Goal: Information Seeking & Learning: Learn about a topic

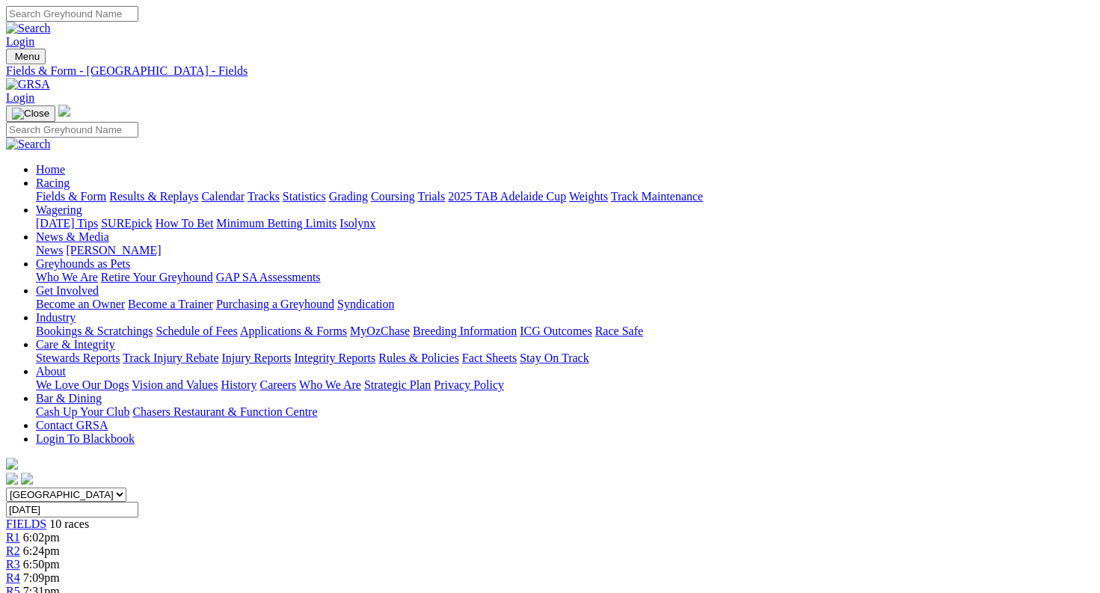
click at [88, 190] on link "Fields & Form" at bounding box center [71, 196] width 70 height 13
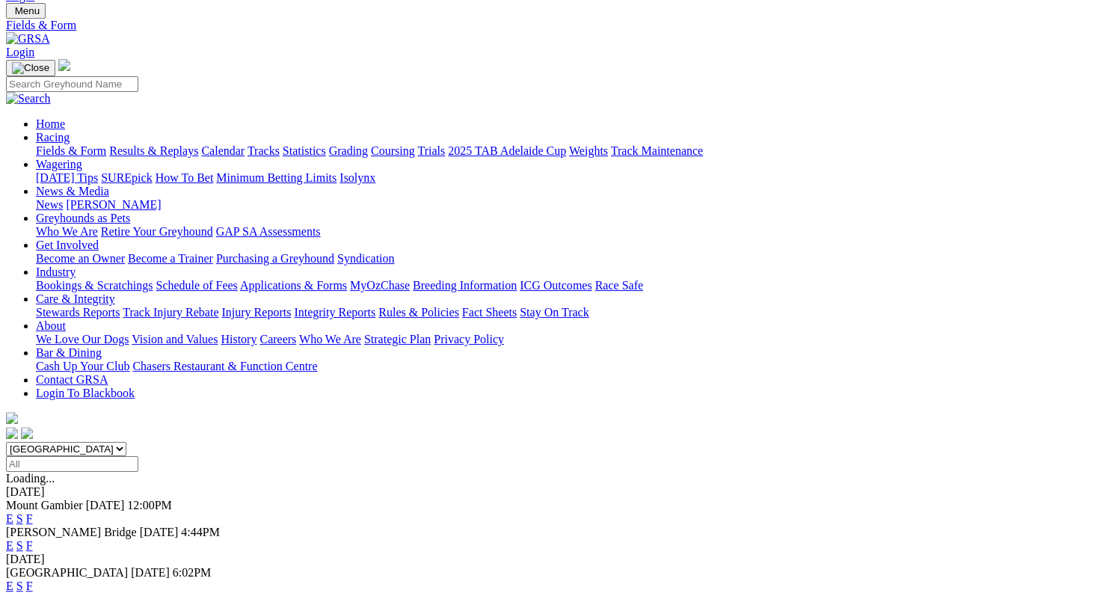
scroll to position [68, 0]
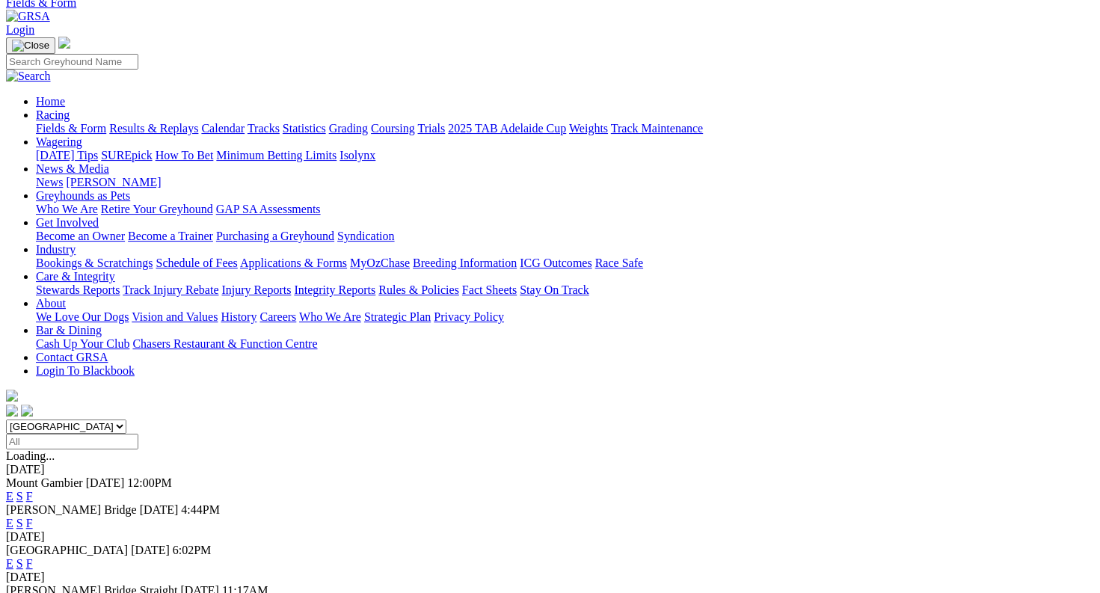
click at [33, 592] on link "F" at bounding box center [29, 603] width 7 height 13
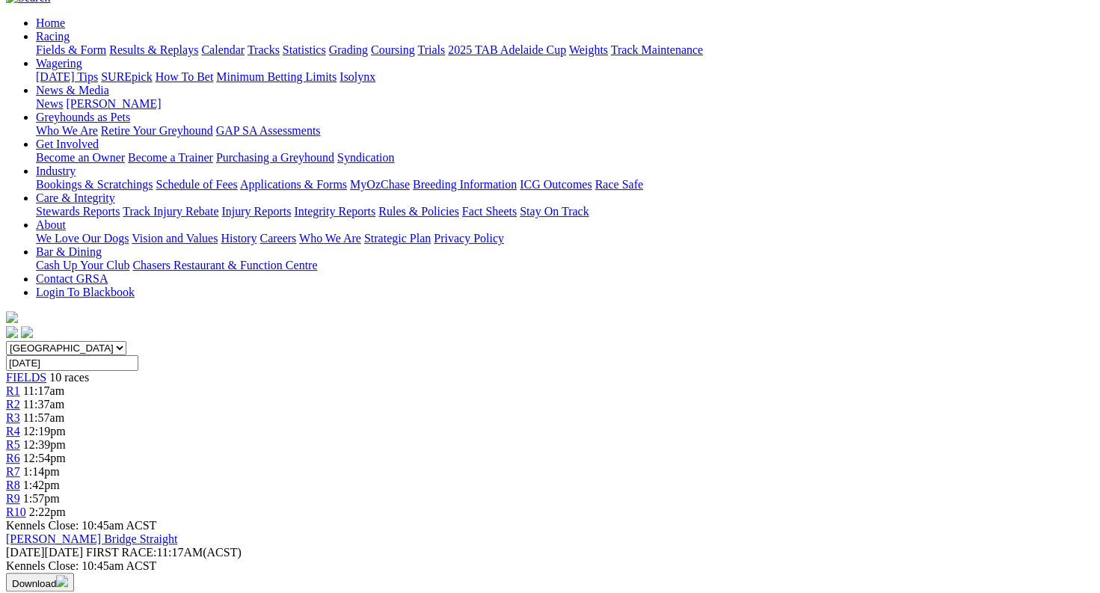
scroll to position [147, 0]
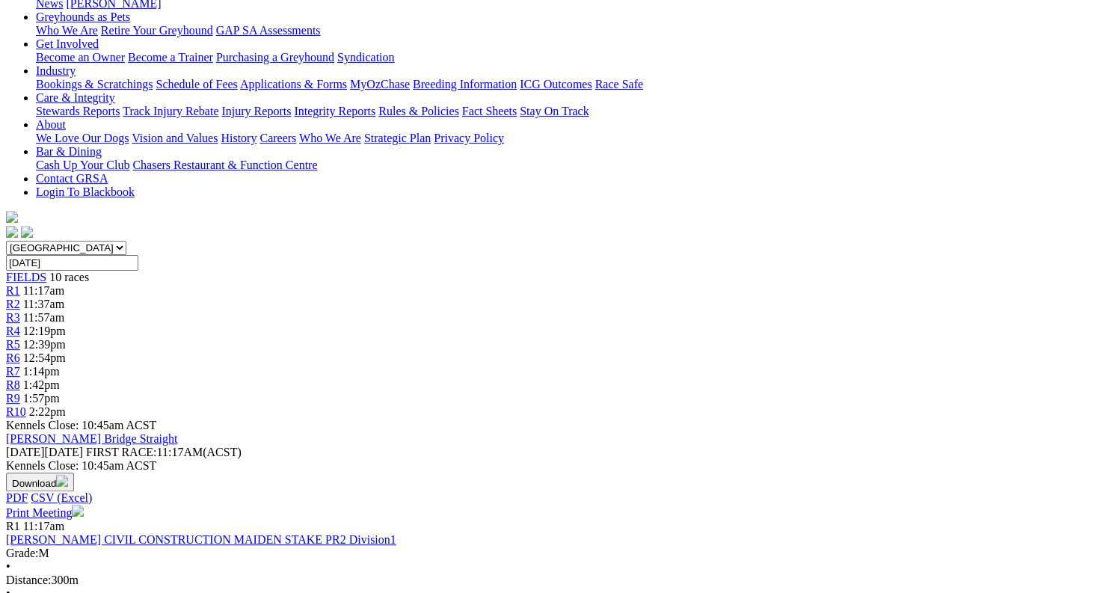
scroll to position [246, 0]
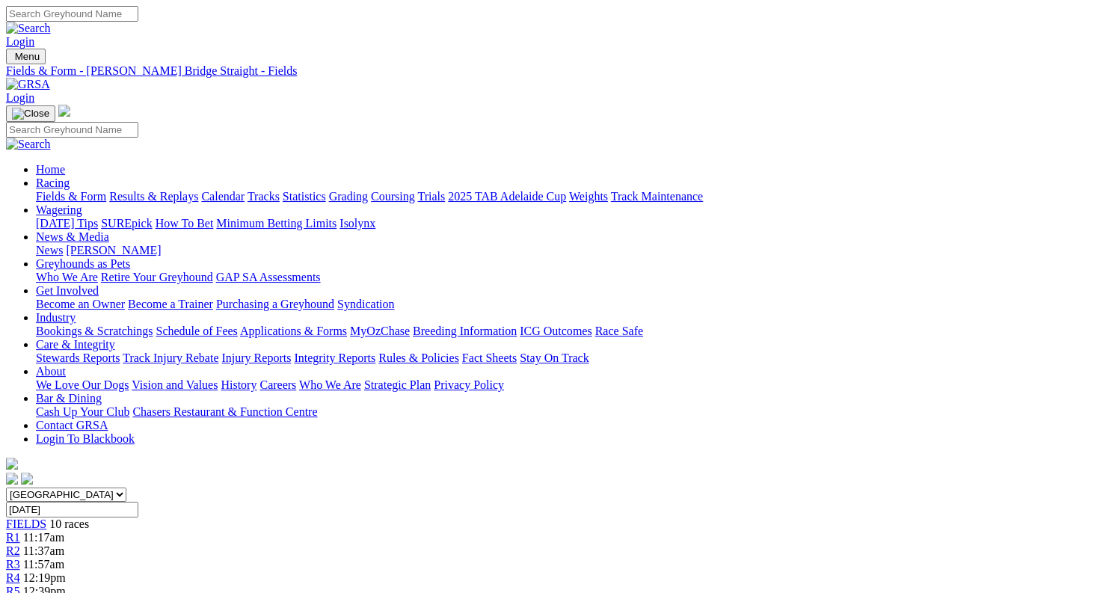
click at [138, 502] on input "[DATE]" at bounding box center [72, 510] width 132 height 16
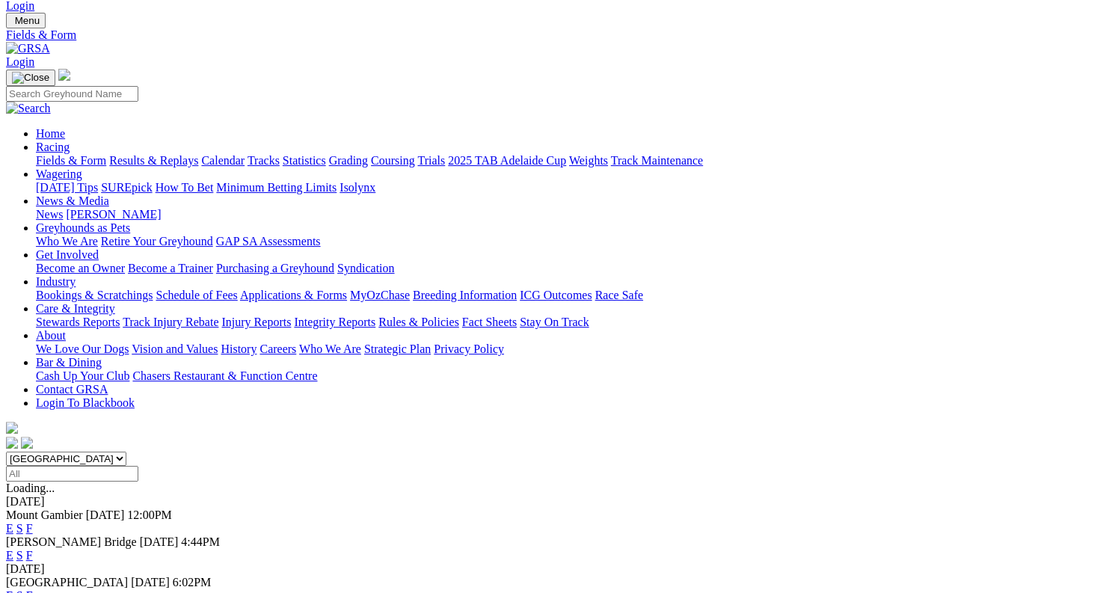
scroll to position [114, 0]
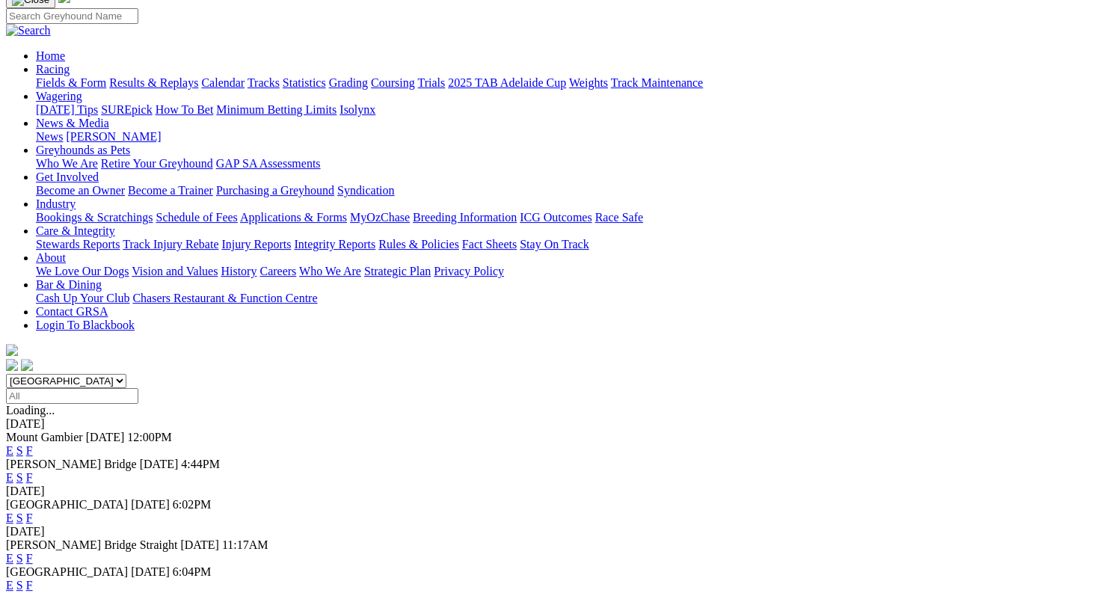
click at [33, 579] on link "F" at bounding box center [29, 585] width 7 height 13
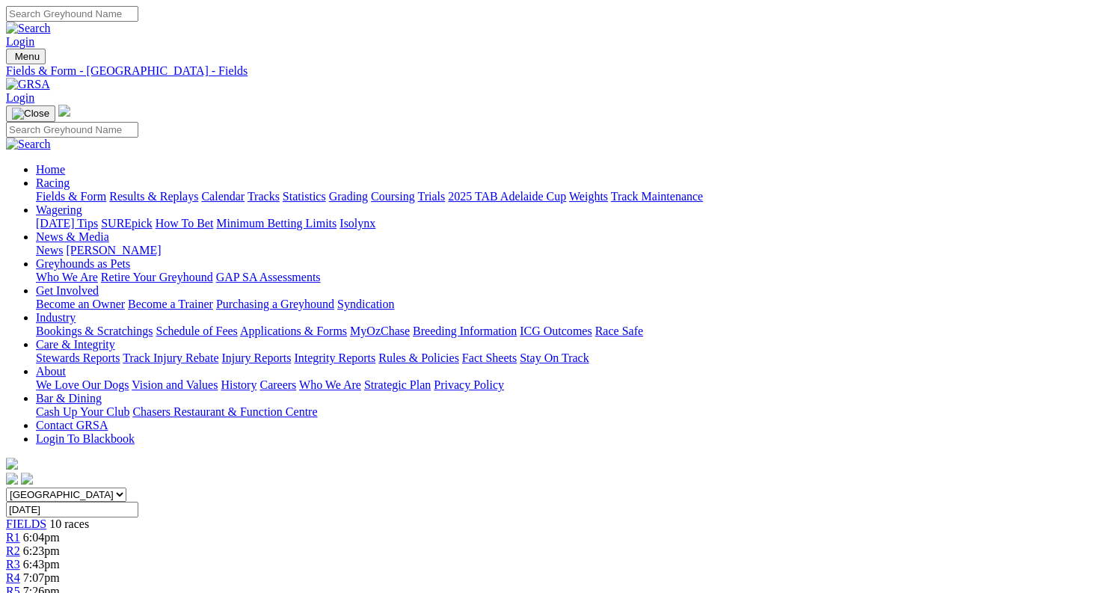
click at [79, 190] on link "Fields & Form" at bounding box center [71, 196] width 70 height 13
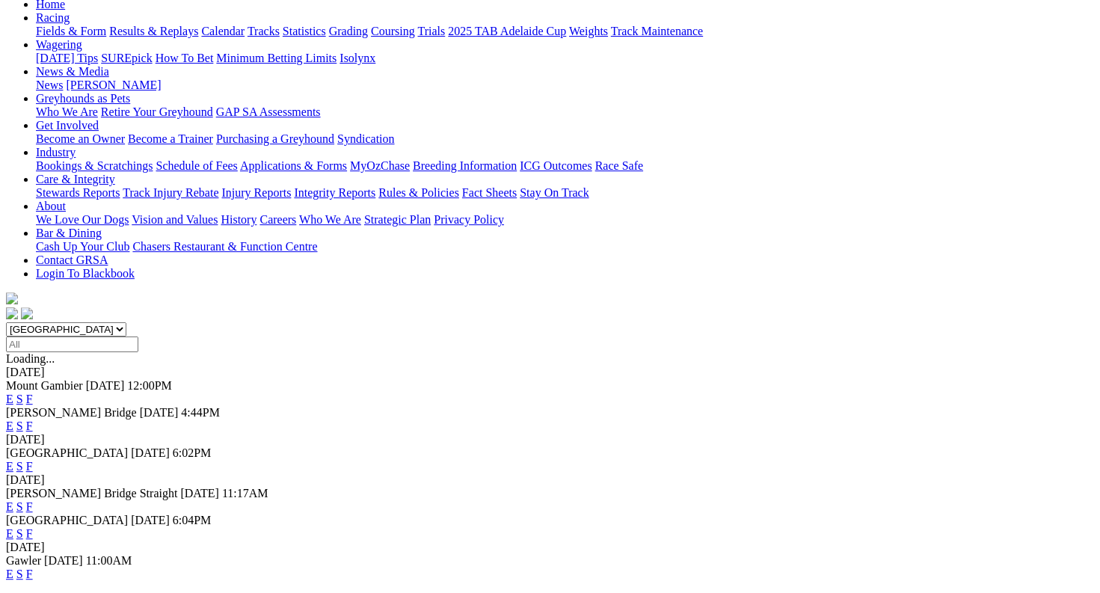
scroll to position [183, 0]
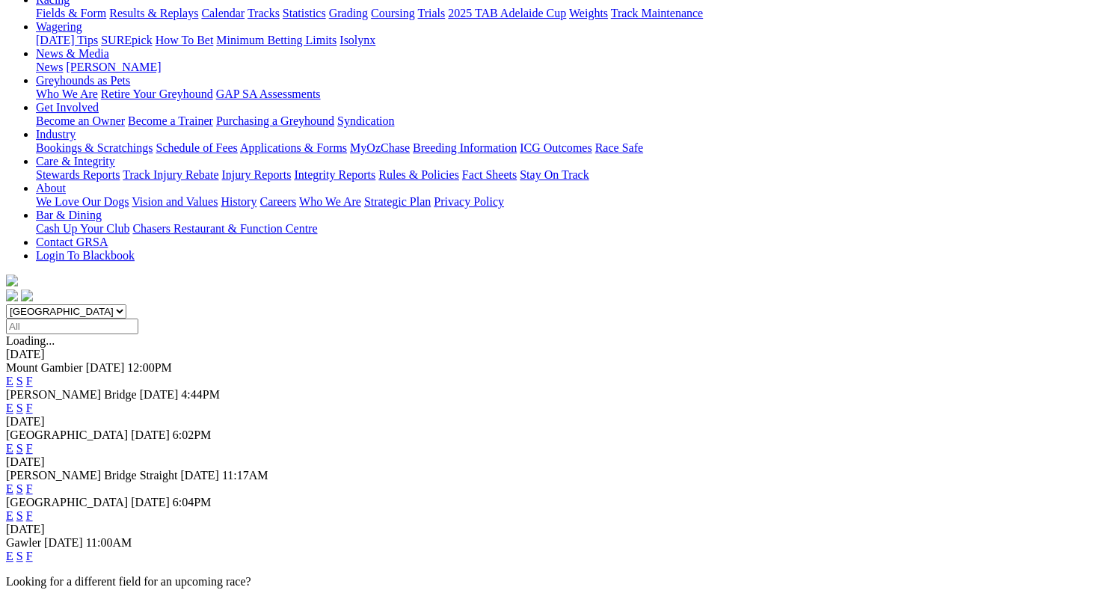
click at [33, 550] on link "F" at bounding box center [29, 556] width 7 height 13
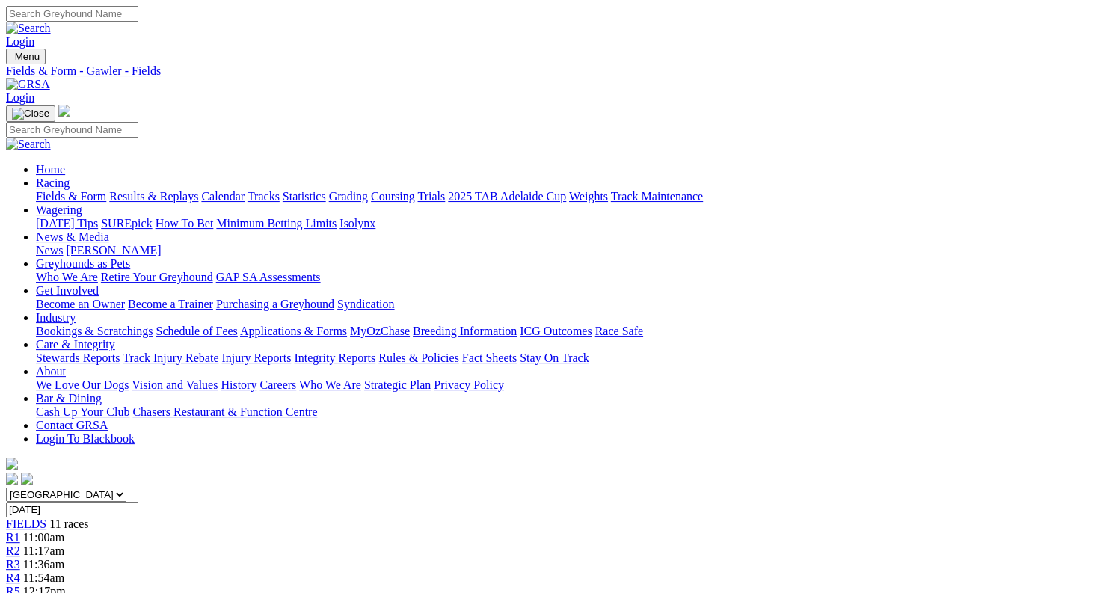
click at [69, 190] on link "Fields & Form" at bounding box center [71, 196] width 70 height 13
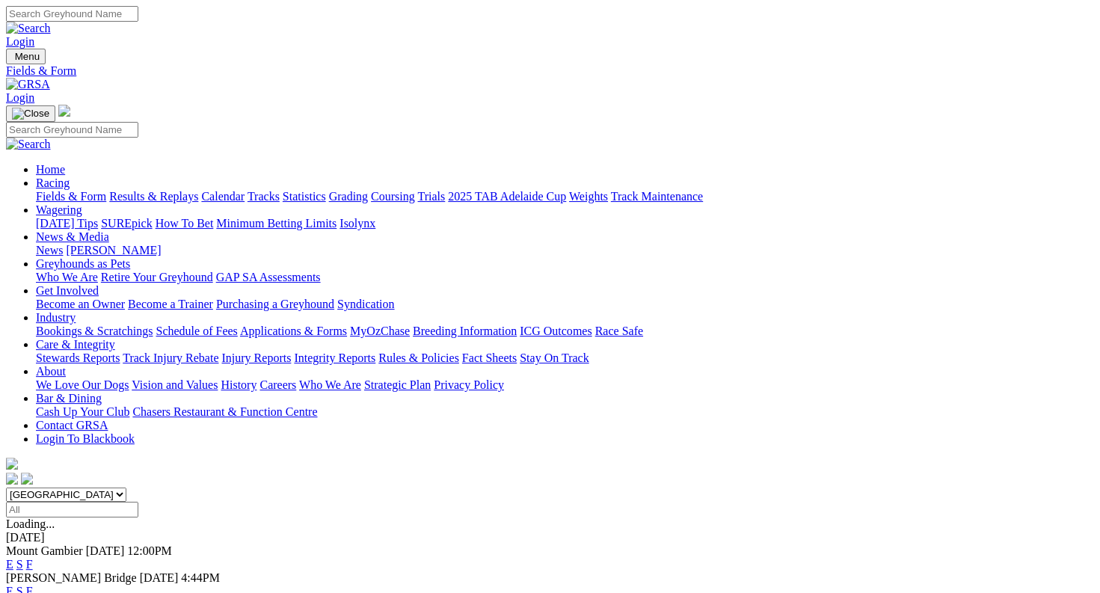
click at [245, 190] on link "Calendar" at bounding box center [222, 196] width 43 height 13
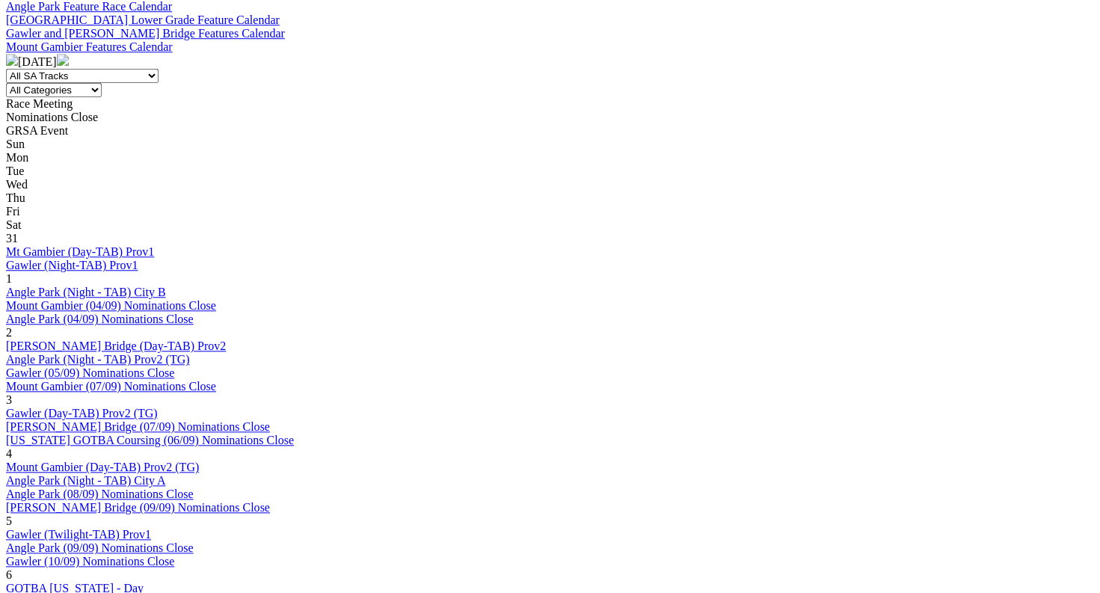
scroll to position [616, 0]
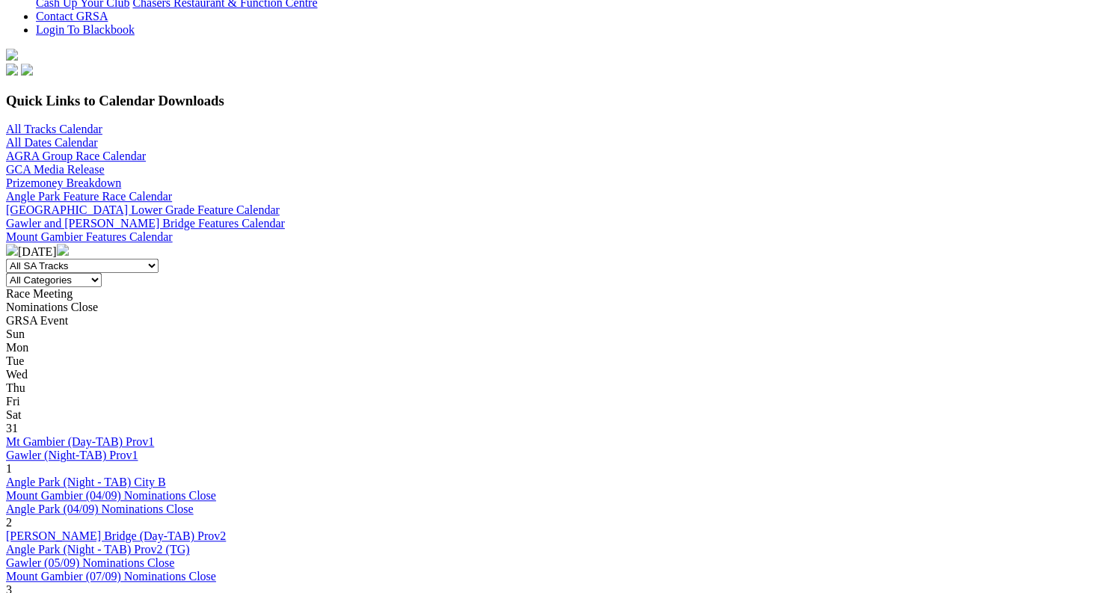
scroll to position [524, 0]
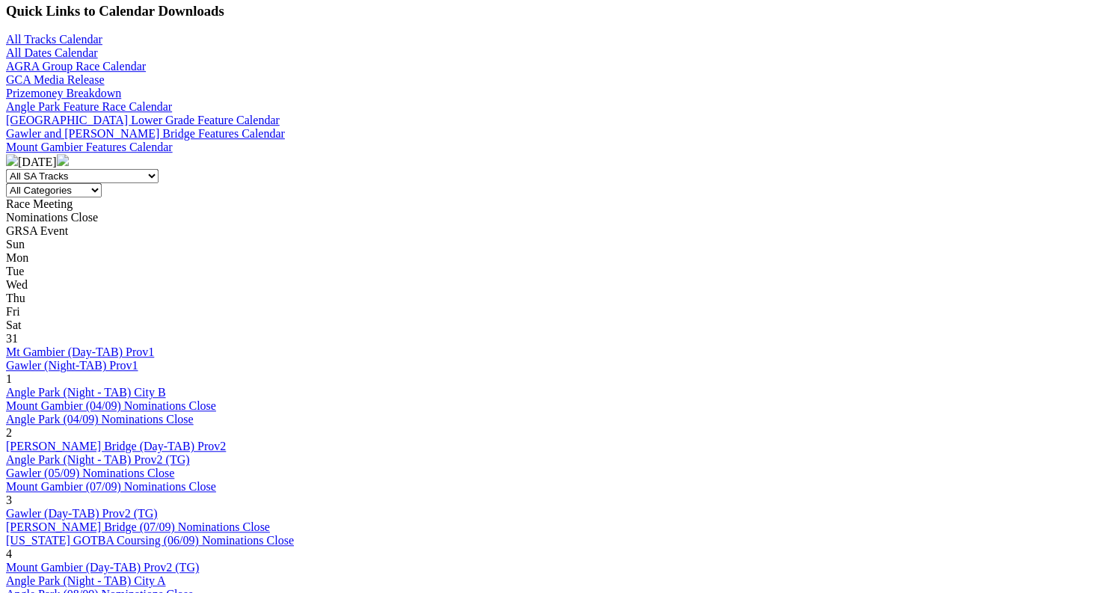
scroll to position [500, 0]
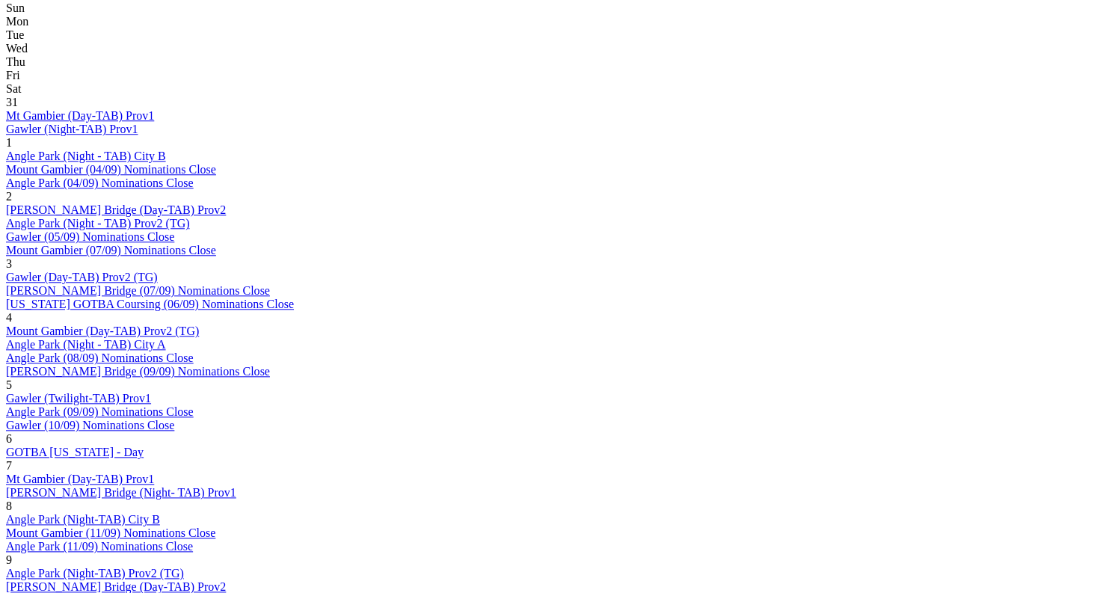
scroll to position [736, 0]
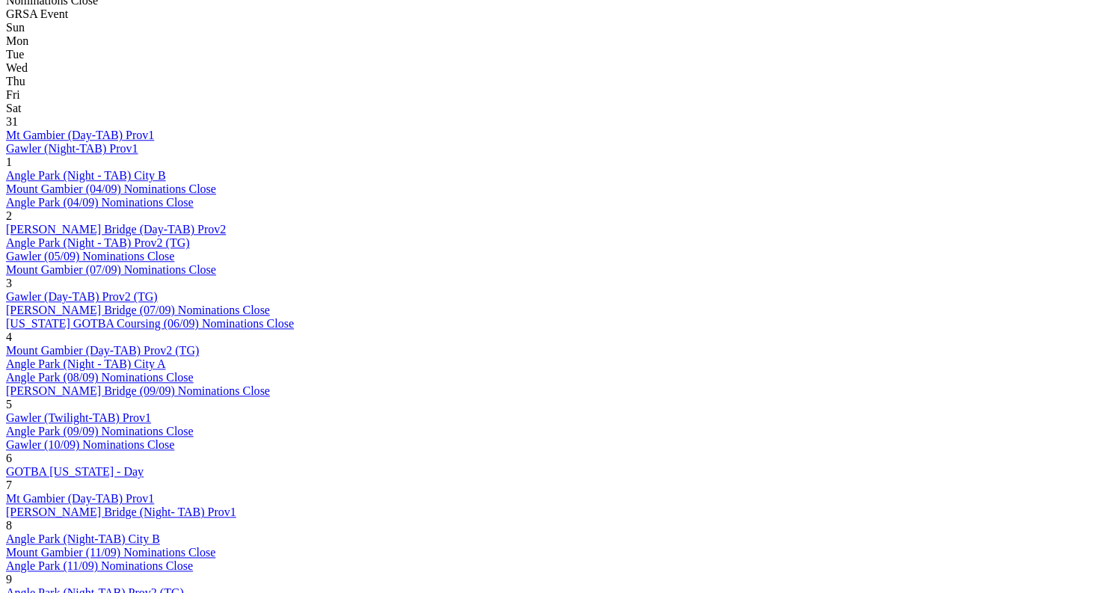
scroll to position [916, 0]
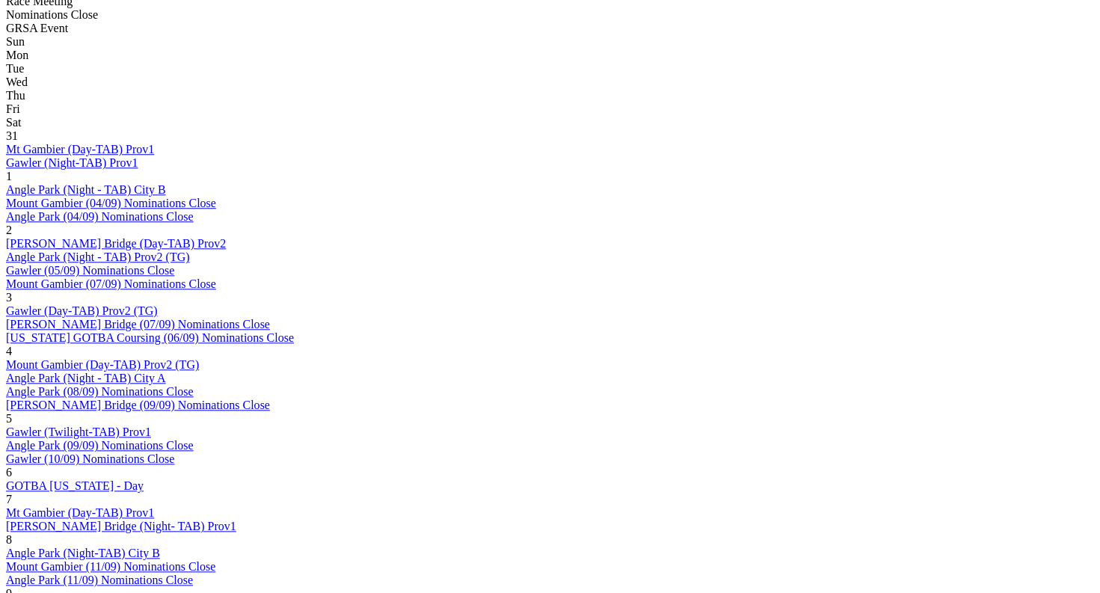
scroll to position [1018, 0]
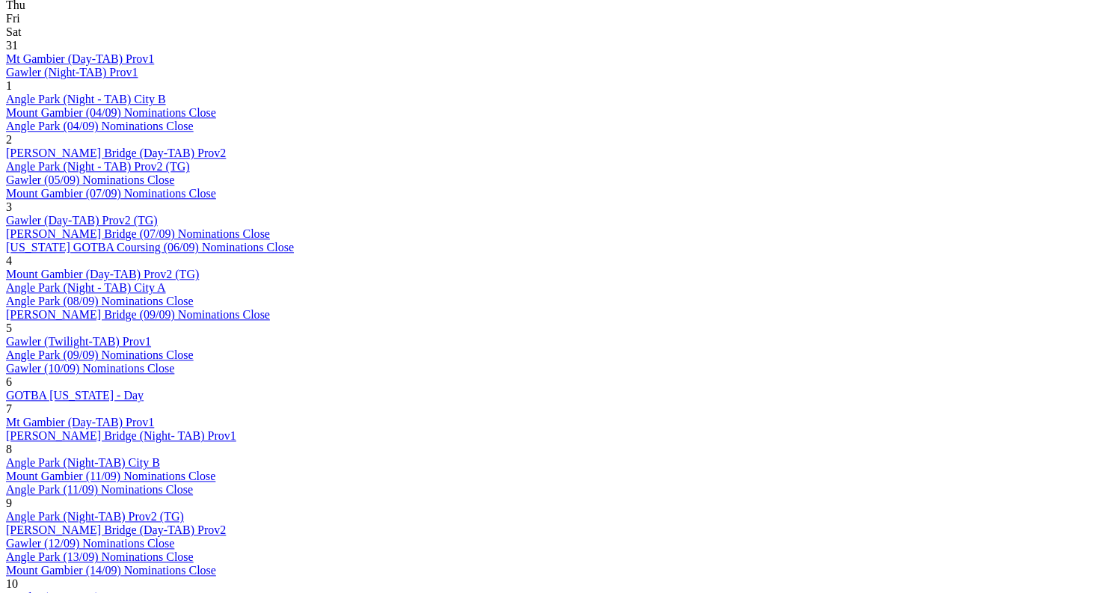
scroll to position [784, 0]
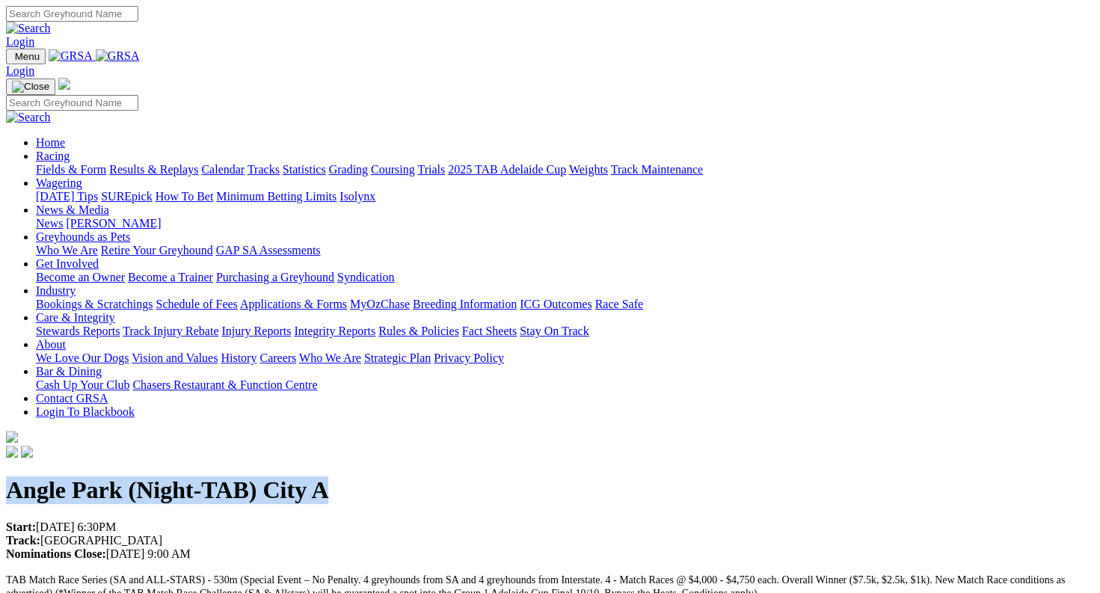
drag, startPoint x: 414, startPoint y: 153, endPoint x: 66, endPoint y: 153, distance: 348.5
click at [66, 476] on h1 "Angle Park (Night-TAB) City A" at bounding box center [550, 490] width 1088 height 28
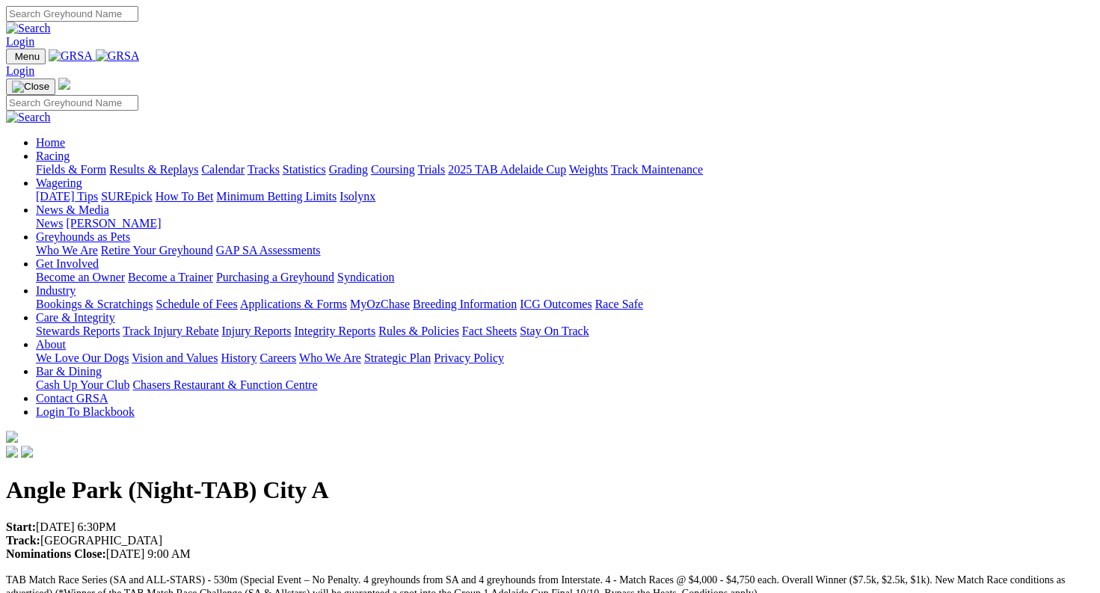
drag, startPoint x: 66, startPoint y: 153, endPoint x: 280, endPoint y: 91, distance: 222.5
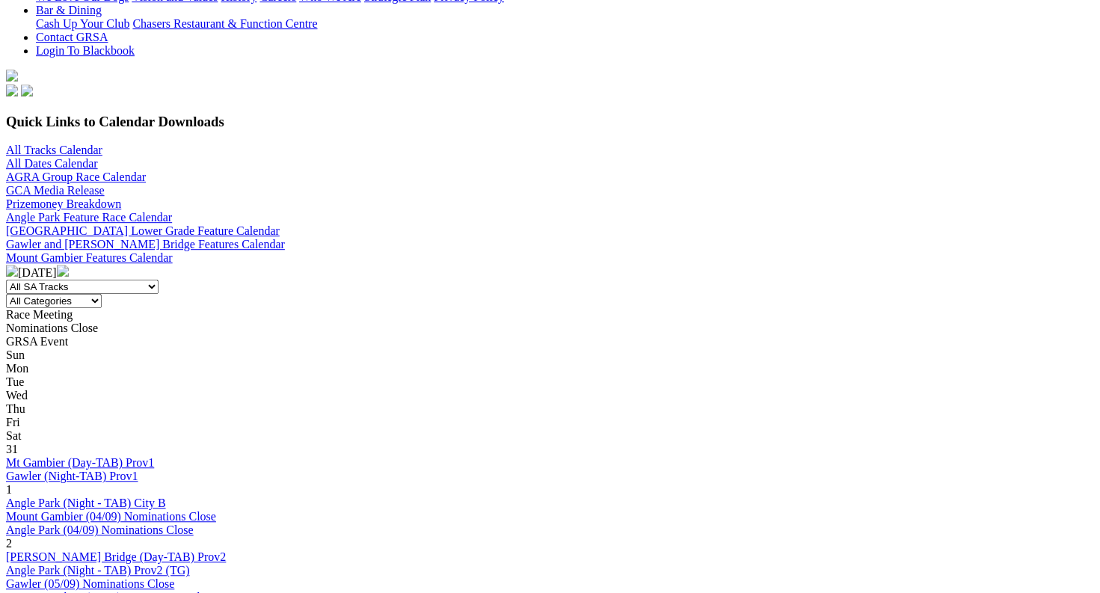
scroll to position [392, 0]
